Goal: Task Accomplishment & Management: Use online tool/utility

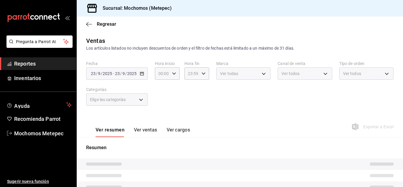
type input "23:58"
type input "c9cbc288-c827-488d-81f5-370afefb1912,46081463-7037-4dd2-a9ab-e56ff6a8fa7c,bf958…"
type input "2365f74e-aa6b-4392-bdf2-72765591bddf"
type input "PARROT,UBER_EATS,RAPPI,DIDI_FOOD,ONLINE"
type input "3a236ed8-2e24-47ca-8e59-ead494492482,da8509e8-5fca-4f62-958e-973104937870,EXTER…"
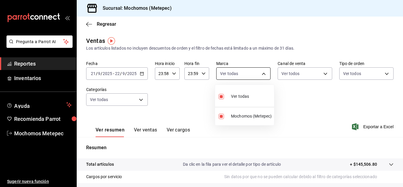
click at [242, 70] on body "Pregunta a Parrot AI Reportes Inventarios Ayuda Recomienda Parrot Mochomos Mete…" at bounding box center [201, 93] width 403 height 187
click at [286, 71] on div at bounding box center [201, 93] width 403 height 187
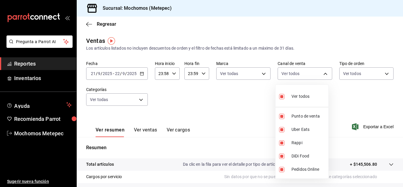
click at [286, 71] on body "Pregunta a Parrot AI Reportes Inventarios Ayuda Recomienda Parrot Mochomos Mete…" at bounding box center [201, 93] width 403 height 187
click at [345, 73] on div at bounding box center [201, 93] width 403 height 187
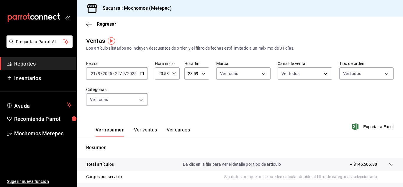
click at [345, 73] on body "Pregunta a Parrot AI Reportes Inventarios Ayuda Recomienda Parrot Mochomos Mete…" at bounding box center [201, 93] width 403 height 187
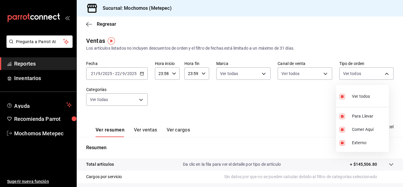
click at [177, 103] on div at bounding box center [201, 93] width 403 height 187
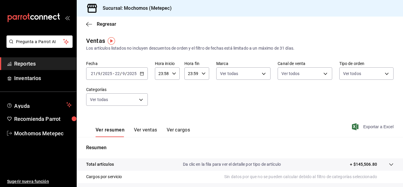
click at [366, 126] on span "Exportar a Excel" at bounding box center [373, 126] width 40 height 7
